Goal: Navigation & Orientation: Go to known website

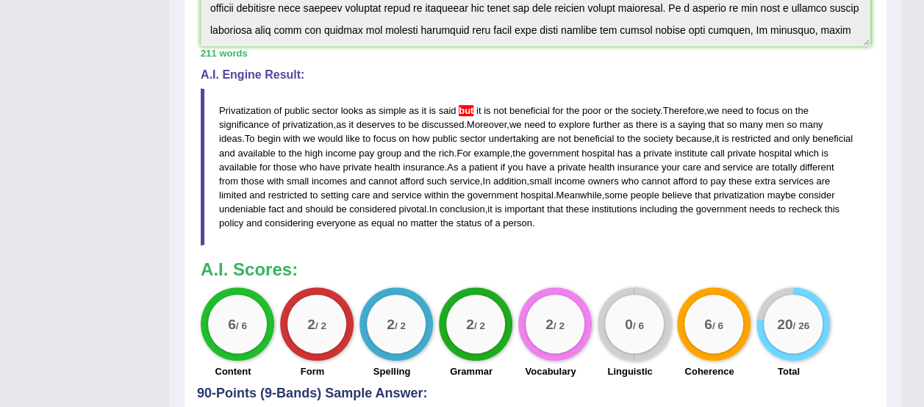
scroll to position [66, 0]
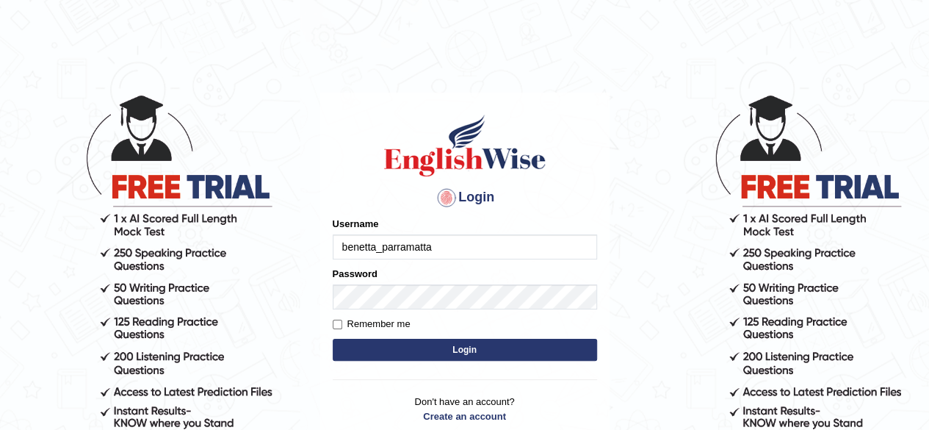
click at [375, 345] on button "Login" at bounding box center [465, 350] width 265 height 22
